Goal: Task Accomplishment & Management: Use online tool/utility

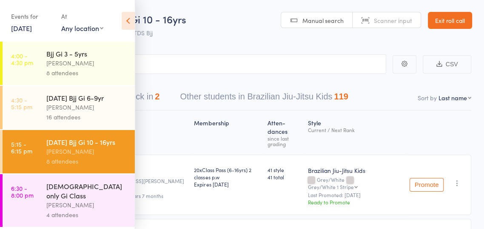
click at [129, 22] on icon at bounding box center [128, 21] width 13 height 18
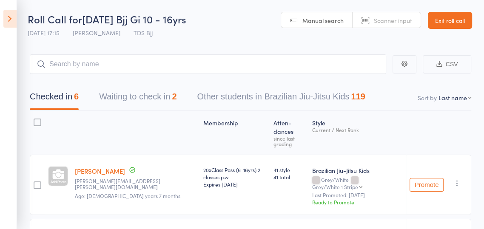
click at [147, 101] on button "Waiting to check in 2" at bounding box center [137, 99] width 77 height 23
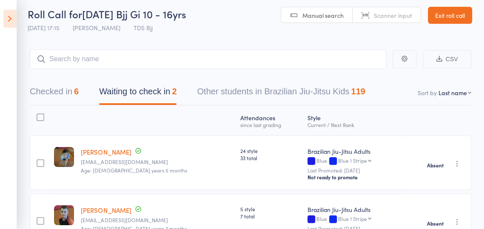
scroll to position [5, 0]
click at [51, 105] on button "Checked in 6" at bounding box center [54, 94] width 49 height 23
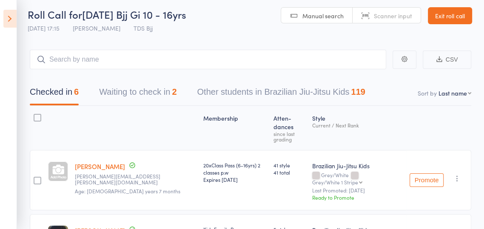
scroll to position [0, 0]
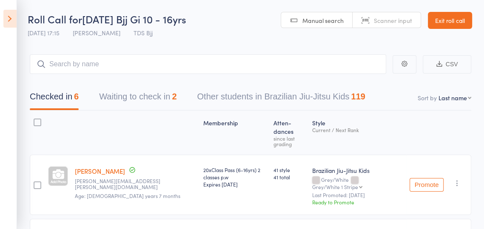
click at [451, 20] on link "Exit roll call" at bounding box center [450, 20] width 44 height 17
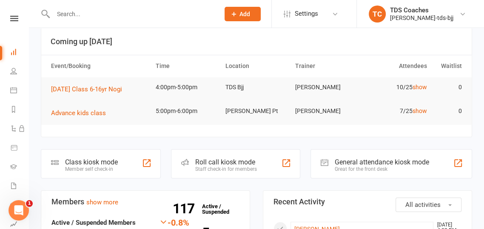
click at [262, 167] on div "Roll call kiosk mode Staff check-in for members" at bounding box center [235, 163] width 129 height 29
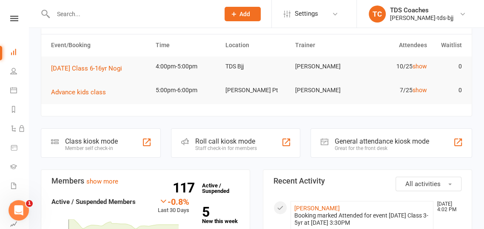
scroll to position [89, 0]
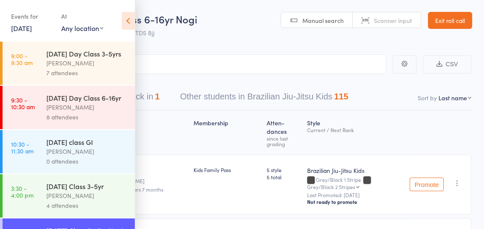
click at [133, 20] on icon at bounding box center [128, 21] width 13 height 18
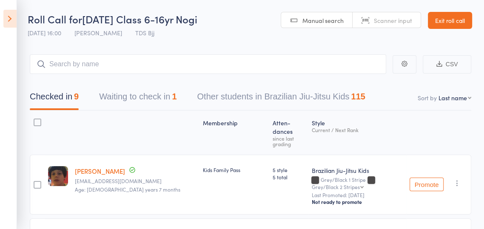
click at [168, 100] on button "Waiting to check in 1" at bounding box center [137, 99] width 77 height 23
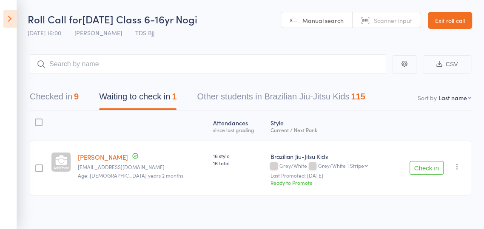
click at [68, 108] on button "Checked in 9" at bounding box center [54, 99] width 49 height 23
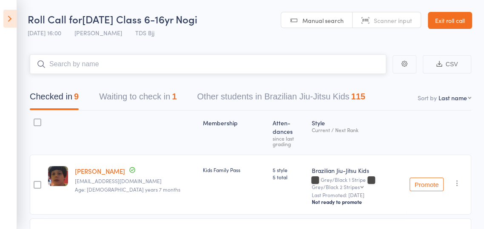
click at [220, 66] on input "search" at bounding box center [208, 64] width 356 height 20
click at [282, 67] on input "search" at bounding box center [208, 64] width 356 height 20
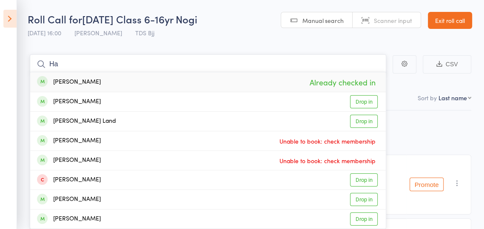
type input "H"
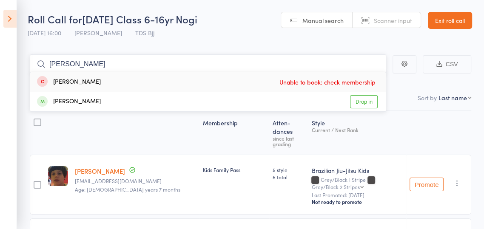
type input "Wiliam"
click at [364, 104] on link "Drop in" at bounding box center [364, 101] width 28 height 13
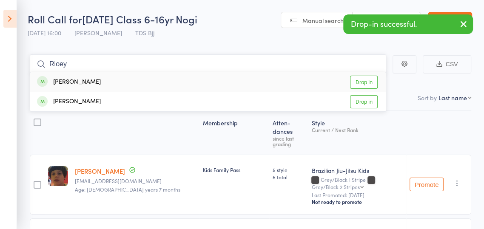
type input "Rioey"
click at [361, 106] on link "Drop in" at bounding box center [364, 101] width 28 height 13
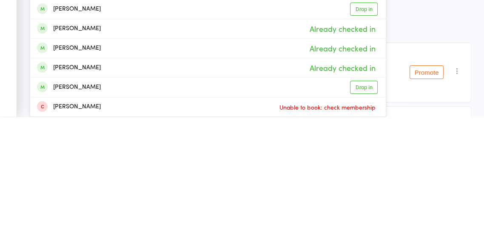
type input "Clarke"
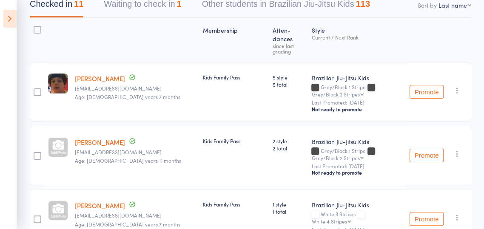
scroll to position [95, 0]
